Goal: Find specific page/section: Find specific page/section

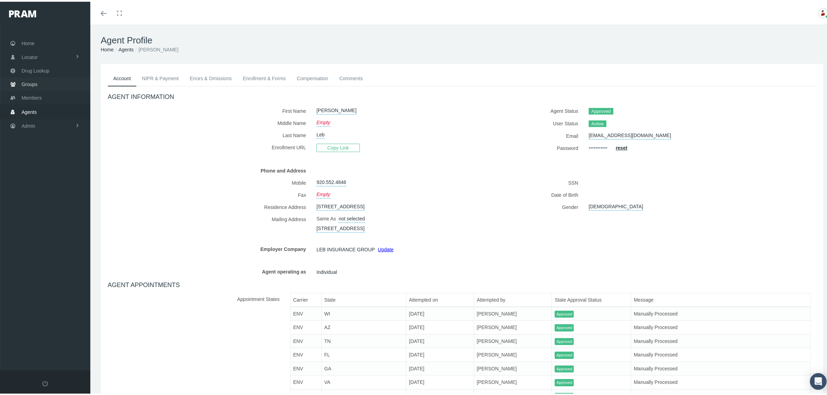
click at [27, 80] on span "Groups" at bounding box center [30, 82] width 16 height 13
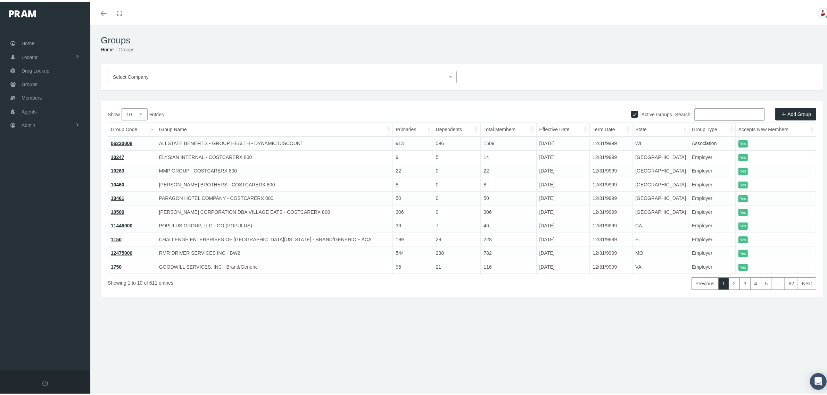
click at [705, 112] on input "Search:" at bounding box center [729, 113] width 70 height 12
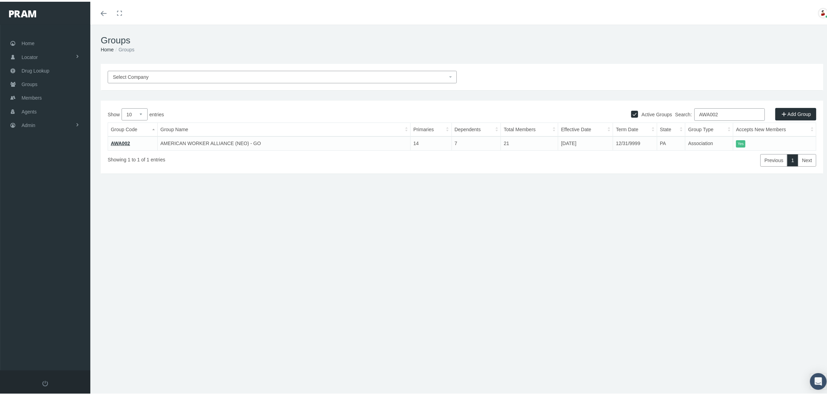
type input "AWA002"
click at [119, 141] on link "AWA002" at bounding box center [120, 142] width 19 height 6
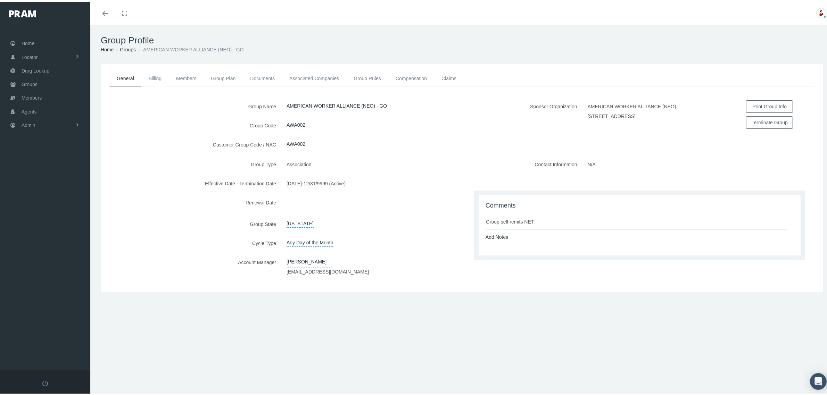
click at [320, 76] on link "Associated Companies" at bounding box center [314, 76] width 64 height 15
